Goal: Task Accomplishment & Management: Use online tool/utility

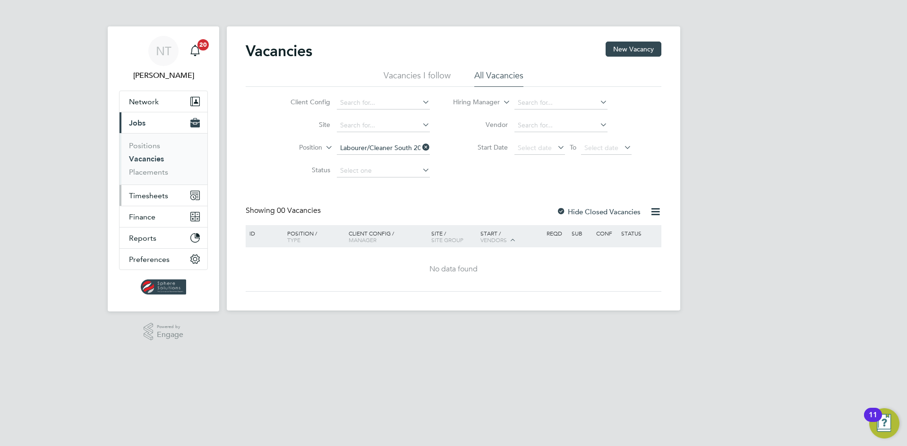
click at [140, 195] on span "Timesheets" at bounding box center [148, 195] width 39 height 9
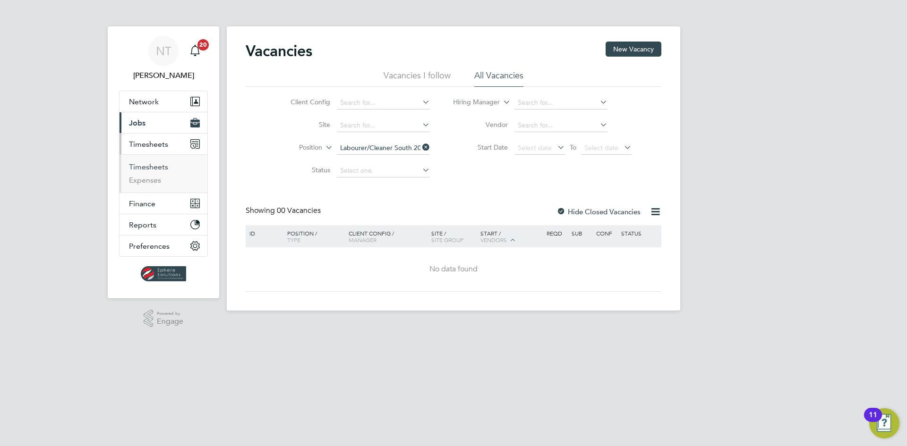
click at [148, 163] on link "Timesheets" at bounding box center [148, 166] width 39 height 9
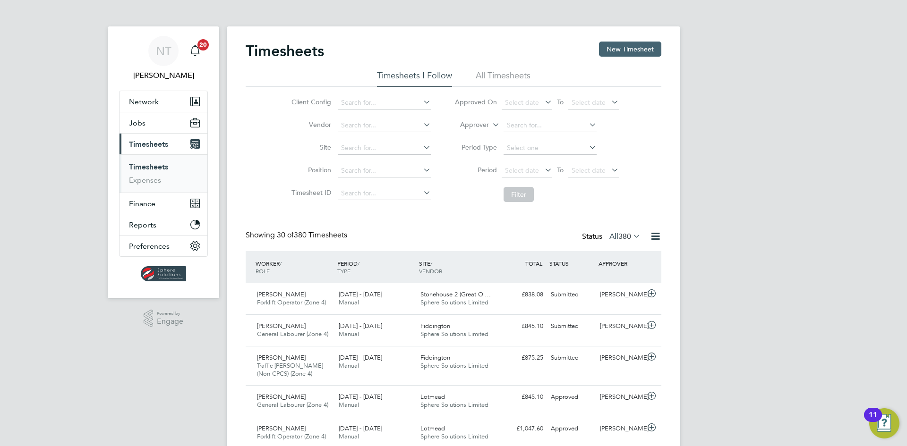
click at [621, 49] on button "New Timesheet" at bounding box center [630, 49] width 62 height 15
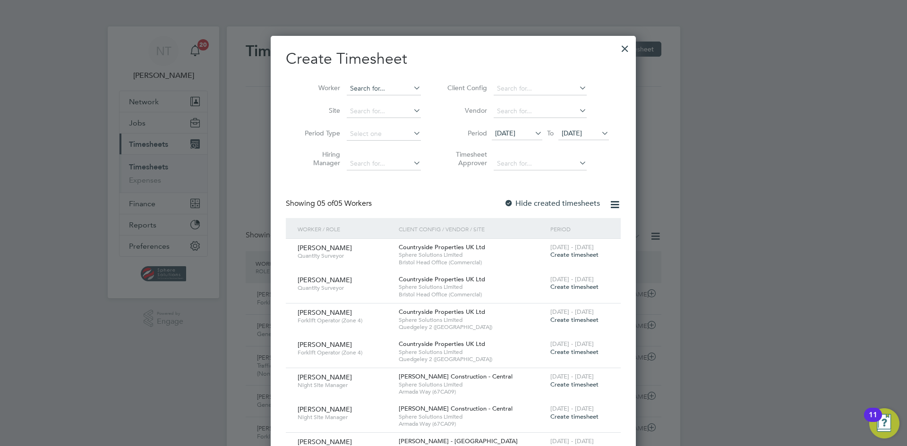
click at [373, 89] on input at bounding box center [384, 88] width 74 height 13
click at [373, 95] on li "[PERSON_NAME]" at bounding box center [383, 101] width 75 height 13
type input "[PERSON_NAME]"
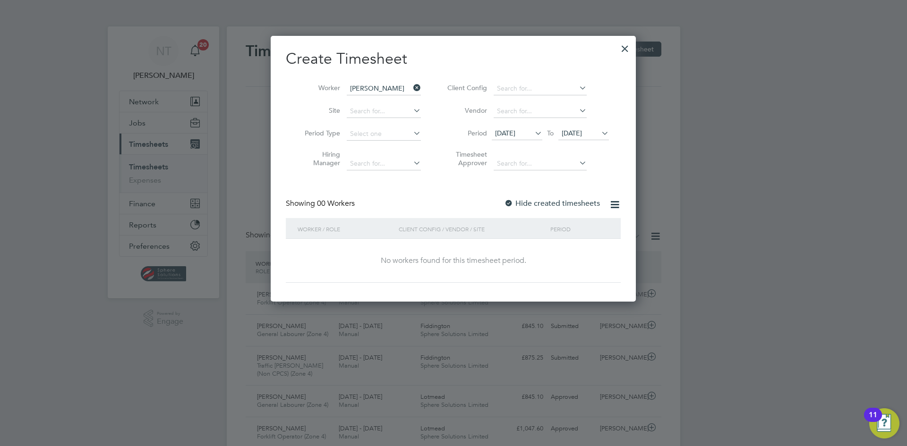
click at [570, 133] on span "[DATE]" at bounding box center [572, 133] width 20 height 9
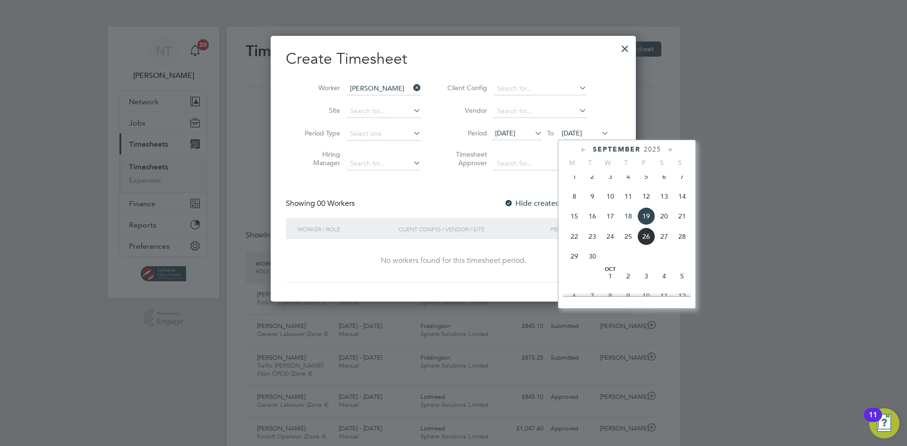
click at [646, 240] on span "26" at bounding box center [646, 237] width 18 height 18
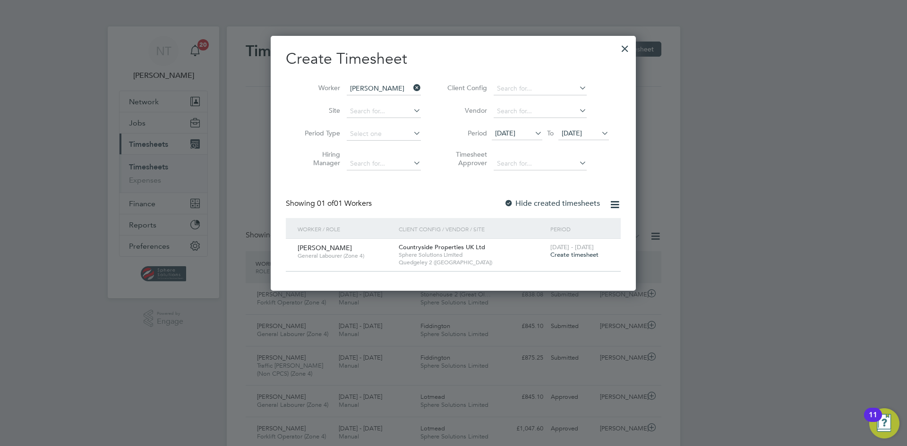
click at [560, 253] on span "Create timesheet" at bounding box center [574, 255] width 48 height 8
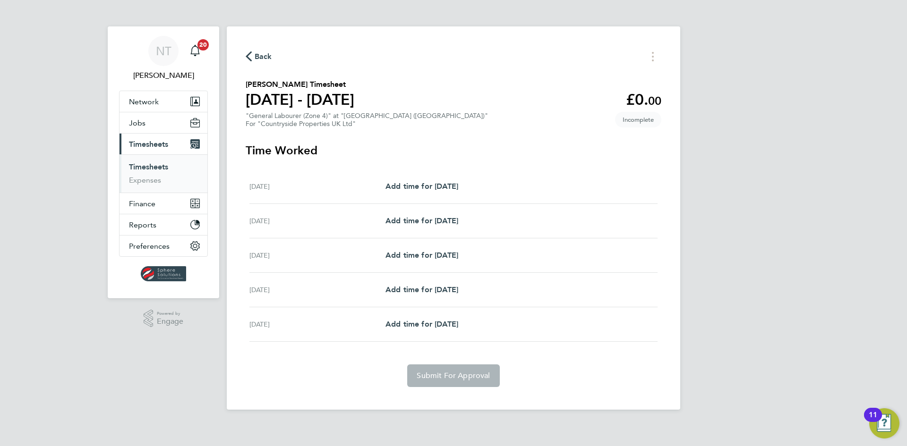
click at [264, 55] on span "Back" at bounding box center [263, 56] width 17 height 11
